Goal: Check status

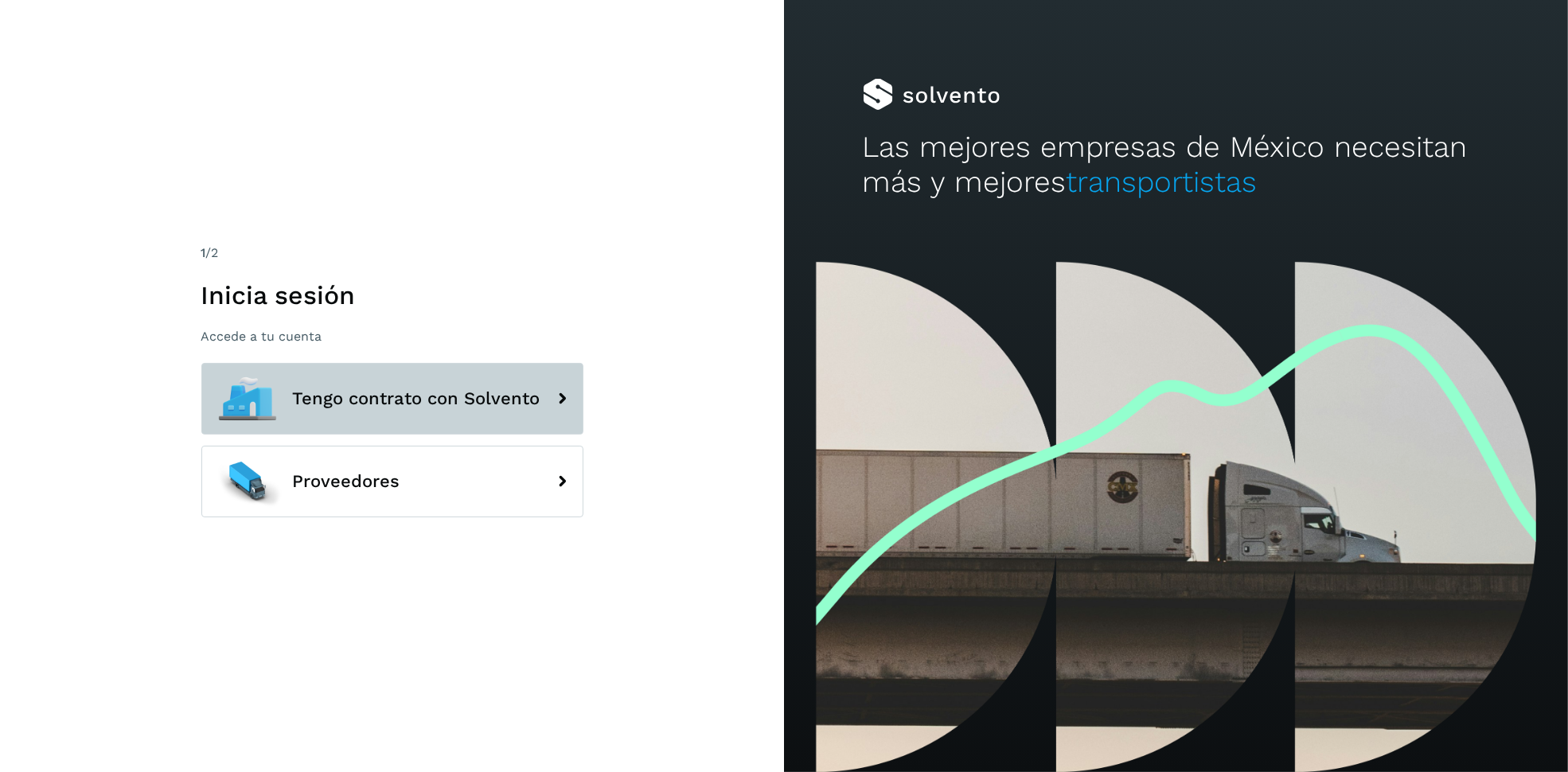
click at [555, 392] on icon at bounding box center [562, 398] width 32 height 32
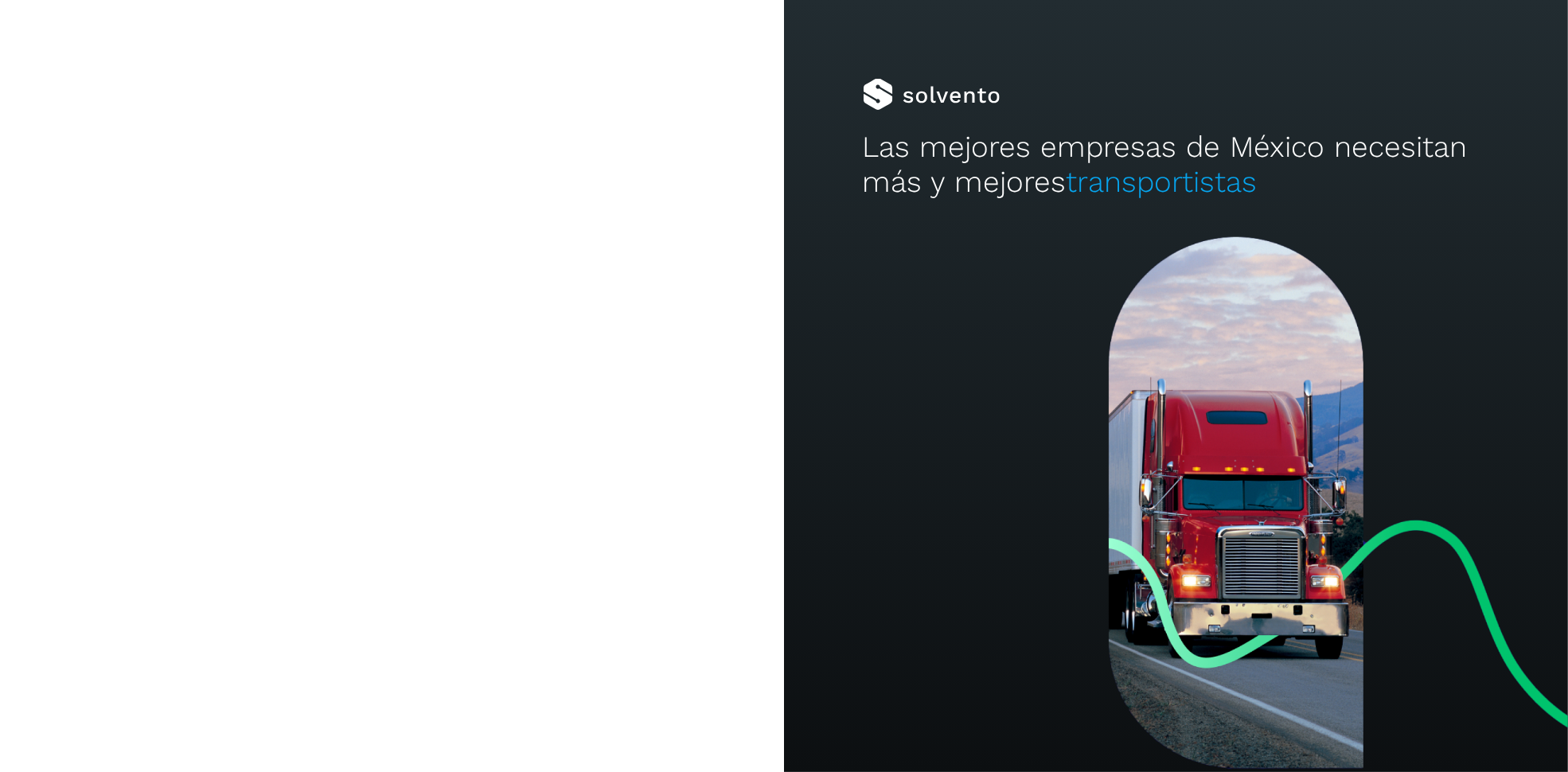
type input "**********"
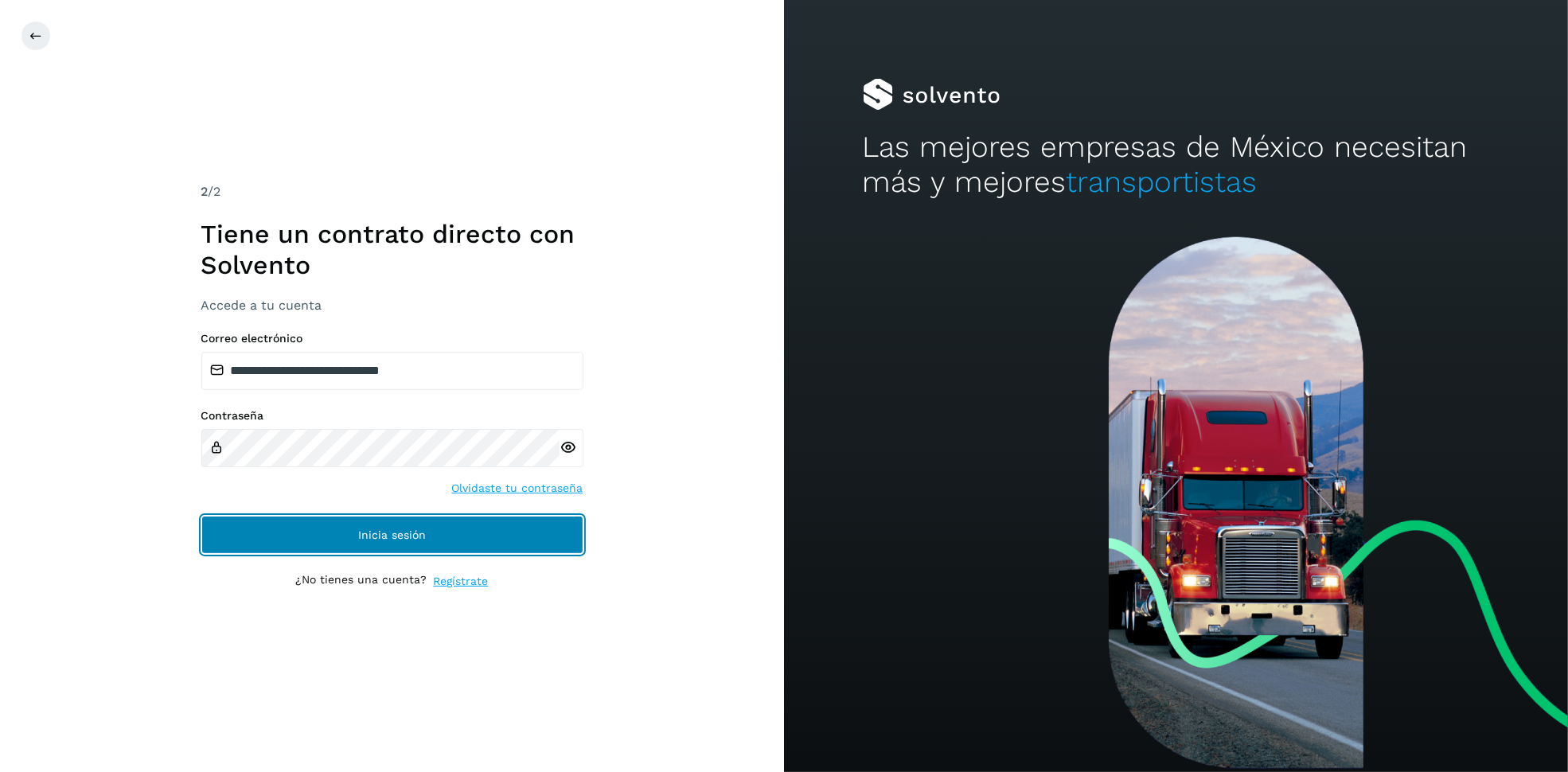
click at [475, 521] on button "Inicia sesión" at bounding box center [392, 534] width 382 height 38
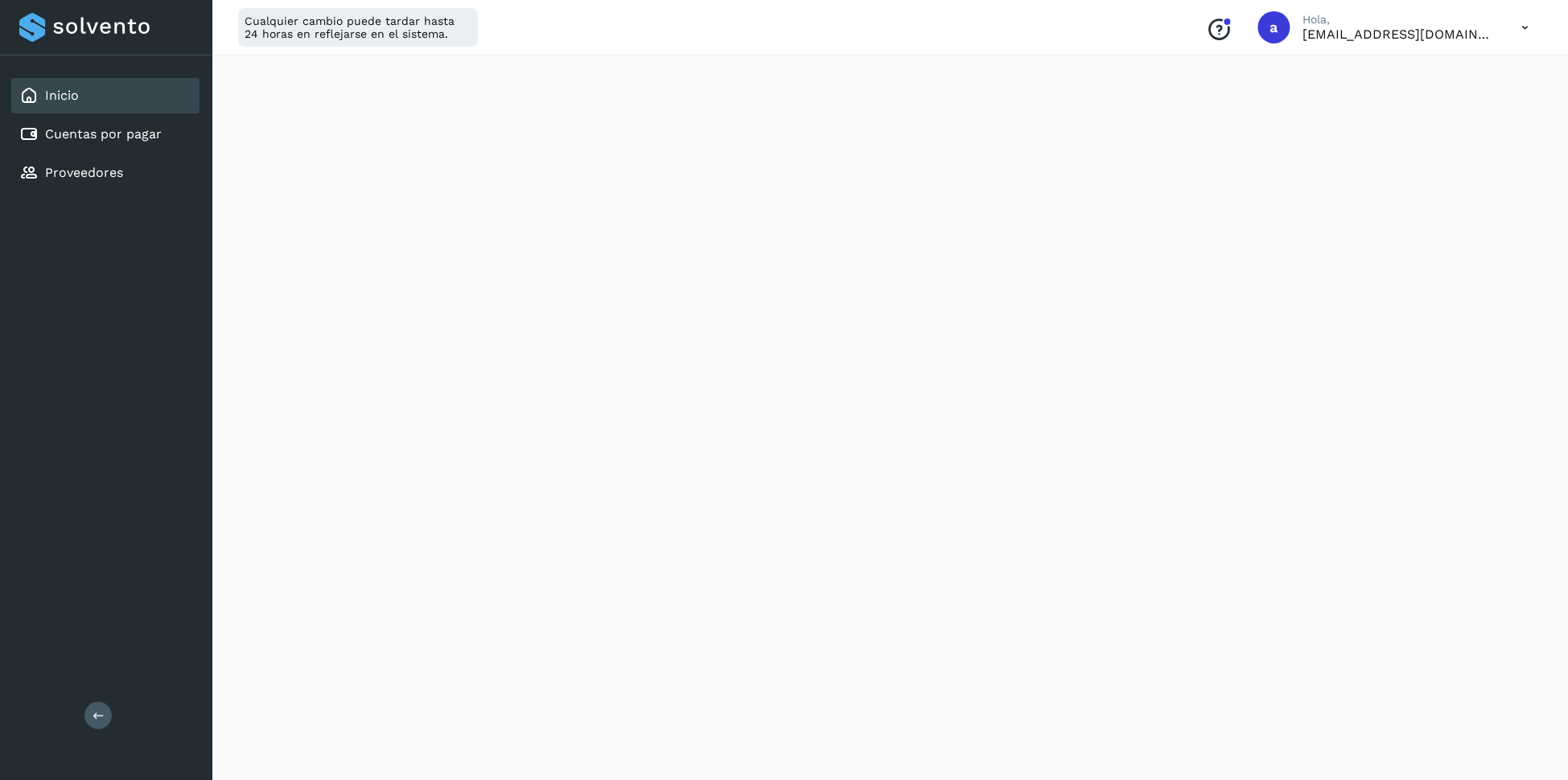
scroll to position [357, 0]
click at [166, 137] on div "Cuentas por pagar" at bounding box center [106, 134] width 188 height 36
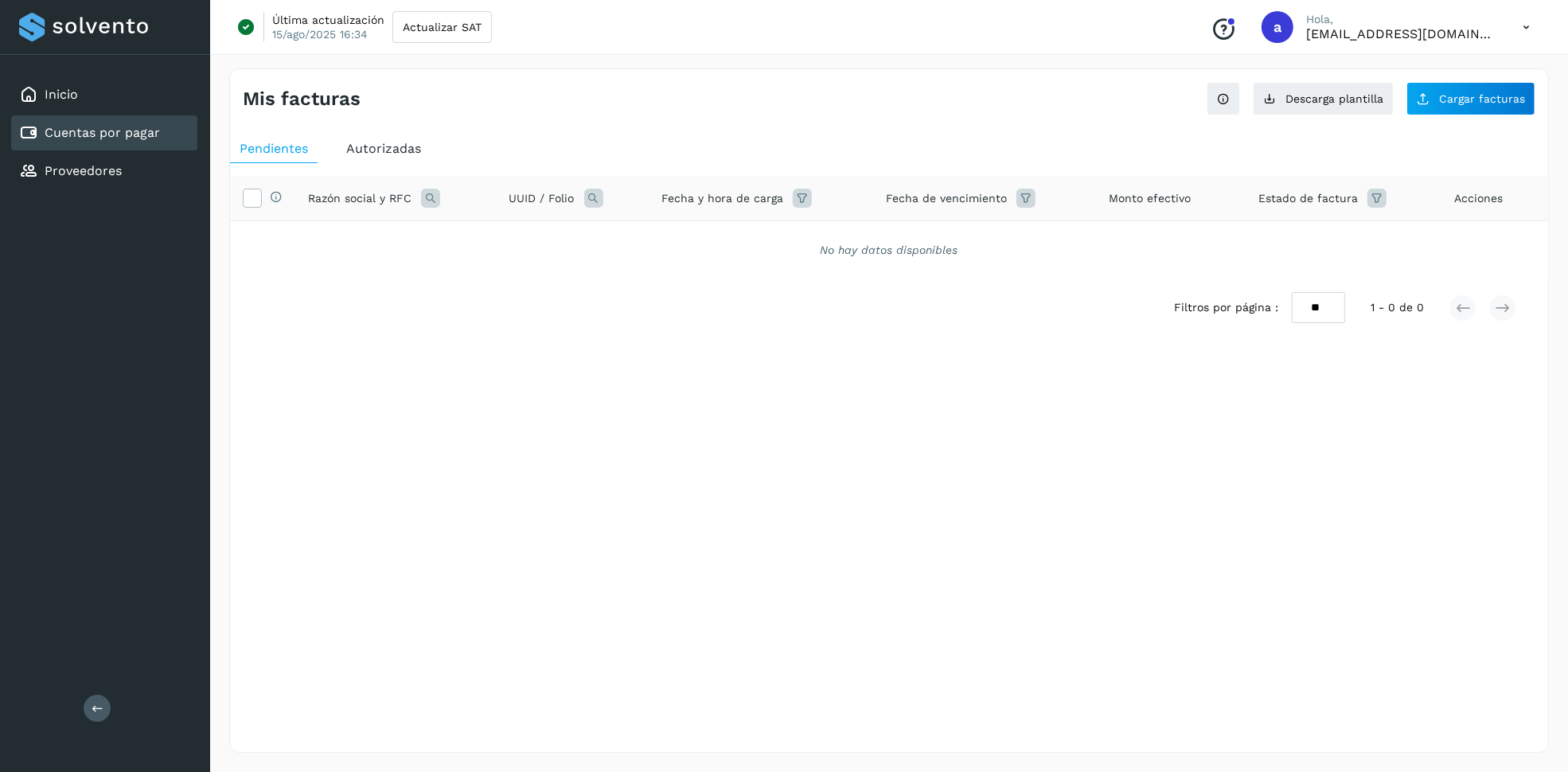
click at [375, 147] on span "Autorizadas" at bounding box center [383, 148] width 75 height 15
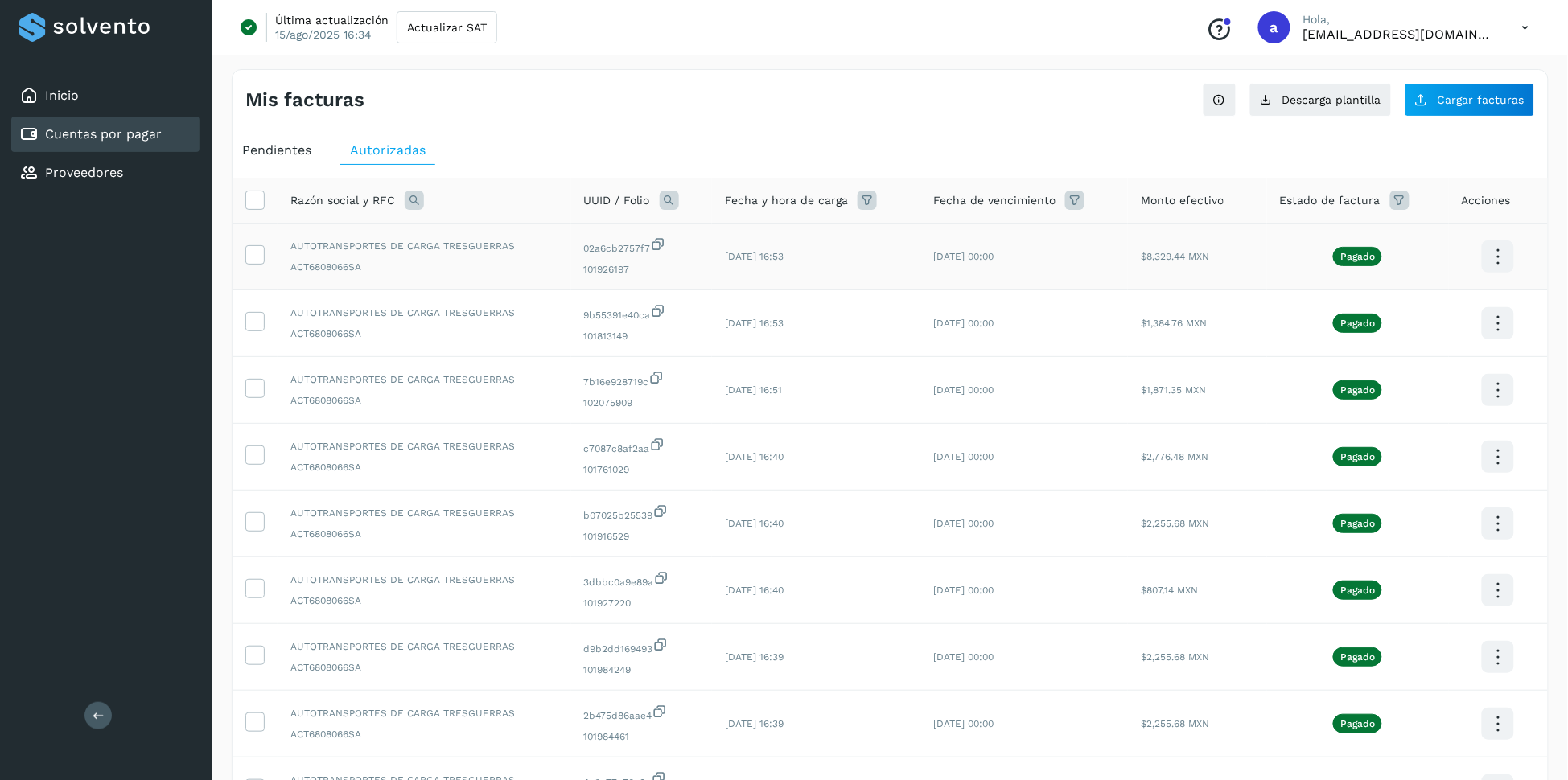
click at [1495, 257] on icon at bounding box center [1497, 256] width 38 height 38
click at [1456, 283] on button "C.Solvento" at bounding box center [1417, 273] width 192 height 31
click at [853, 106] on div "Mis facturas" at bounding box center [567, 100] width 645 height 23
